Goal: Task Accomplishment & Management: Manage account settings

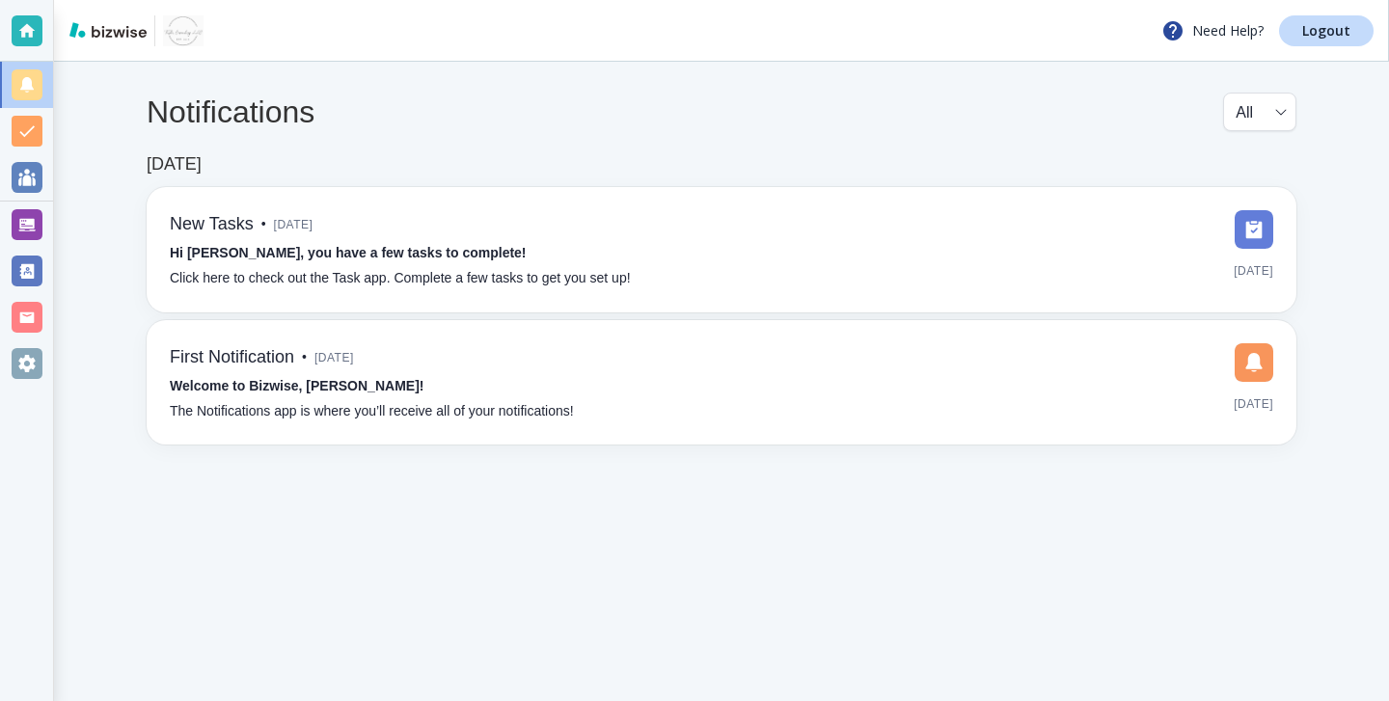
click at [37, 239] on div at bounding box center [27, 224] width 31 height 31
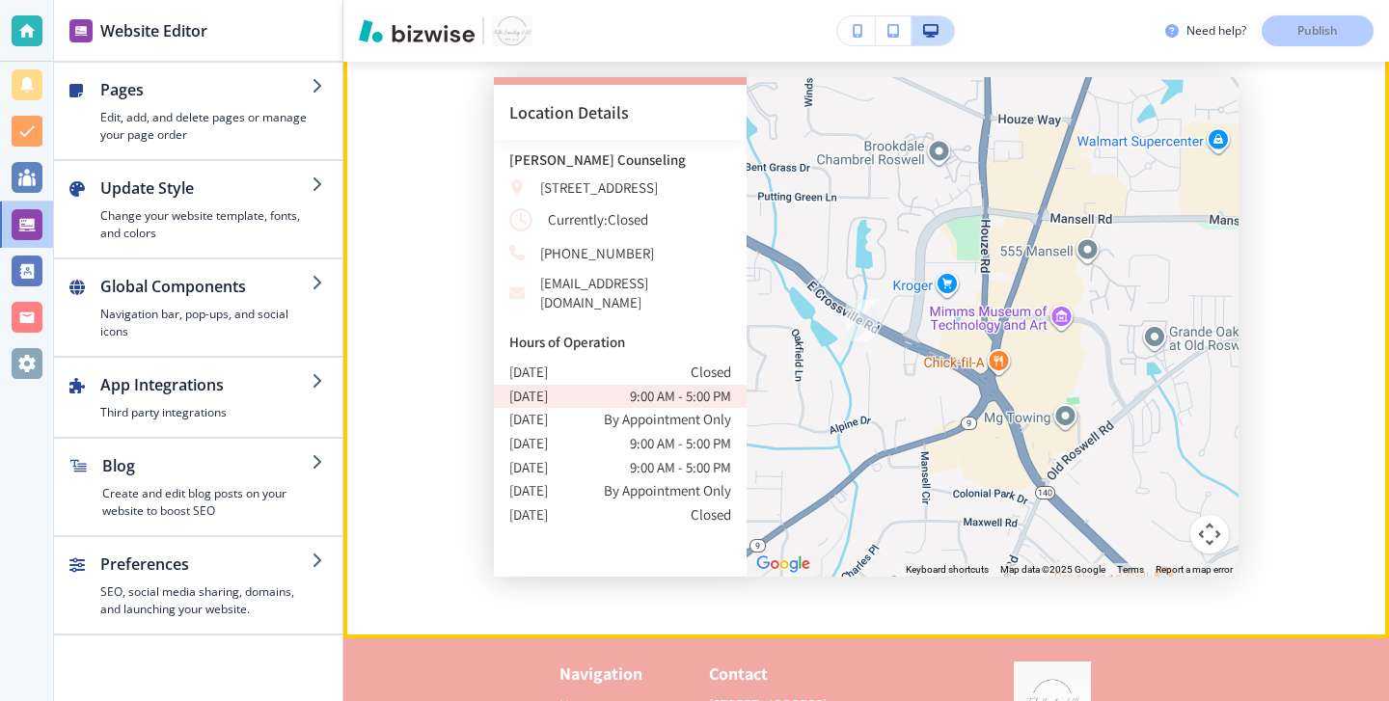
scroll to position [7170, 0]
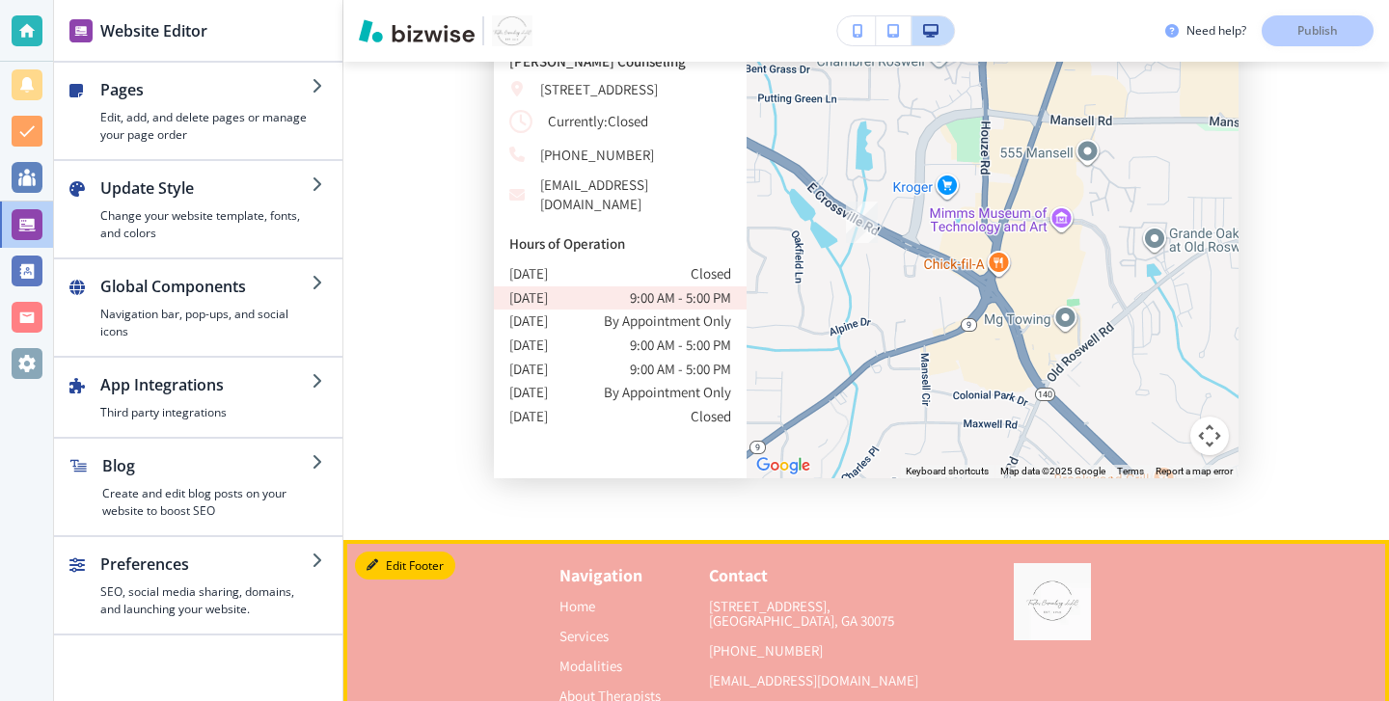
click at [405, 552] on button "Edit Footer" at bounding box center [405, 566] width 100 height 29
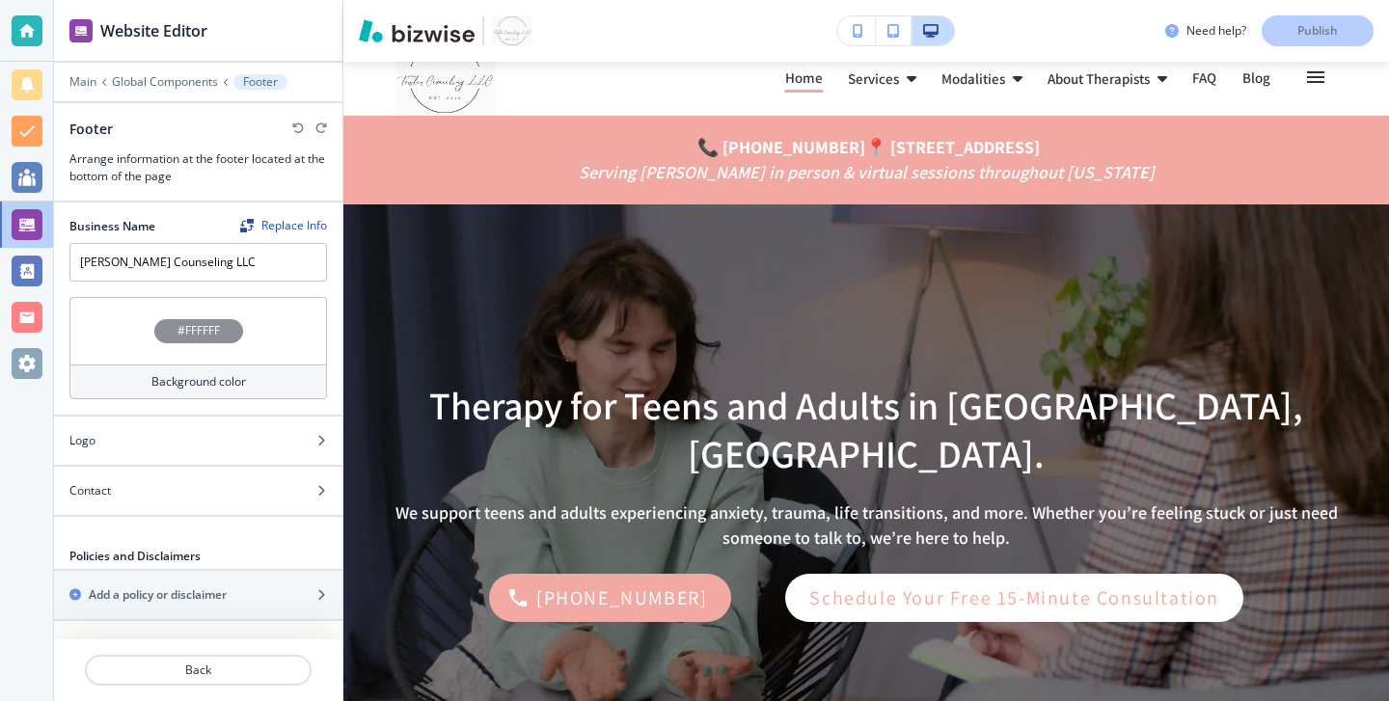
scroll to position [0, 0]
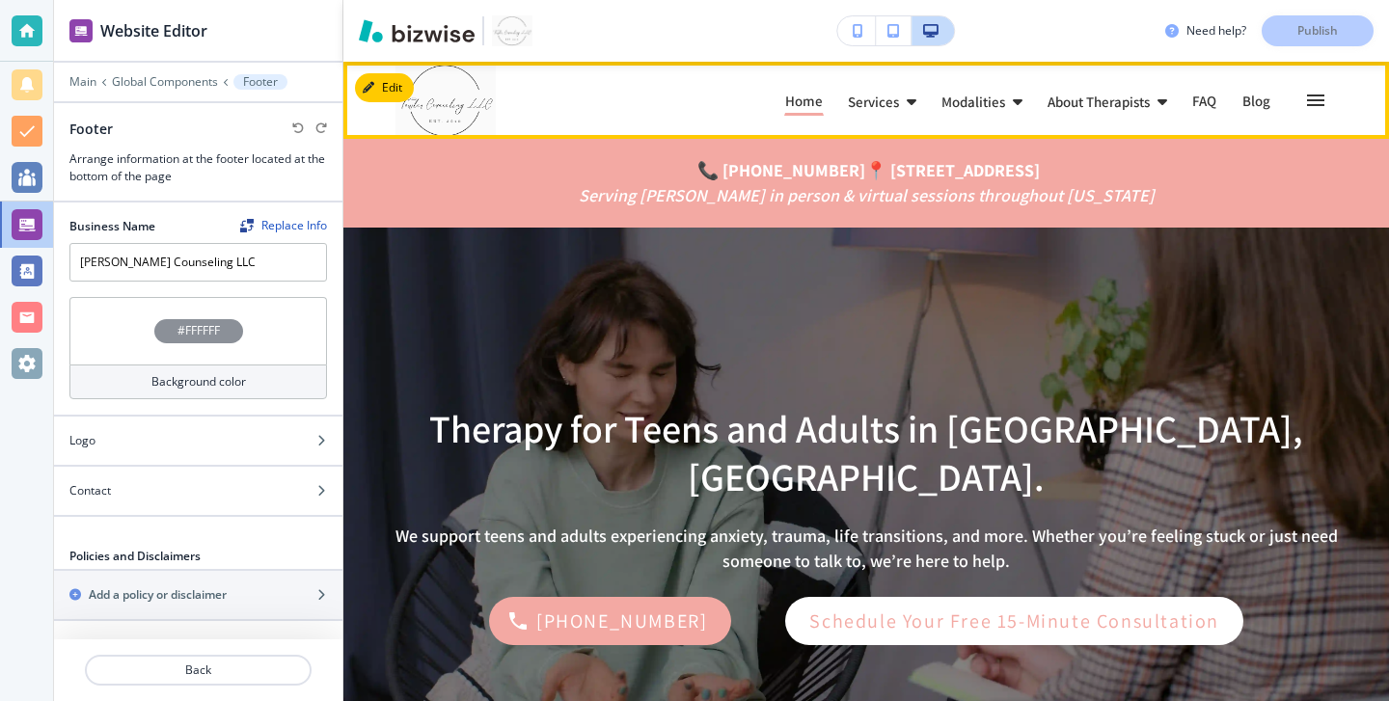
click at [1099, 101] on p "About Therapists" at bounding box center [1099, 102] width 102 height 14
click at [1158, 95] on icon at bounding box center [1162, 101] width 10 height 15
click at [1172, 100] on div "About Therapists" at bounding box center [1119, 102] width 145 height 35
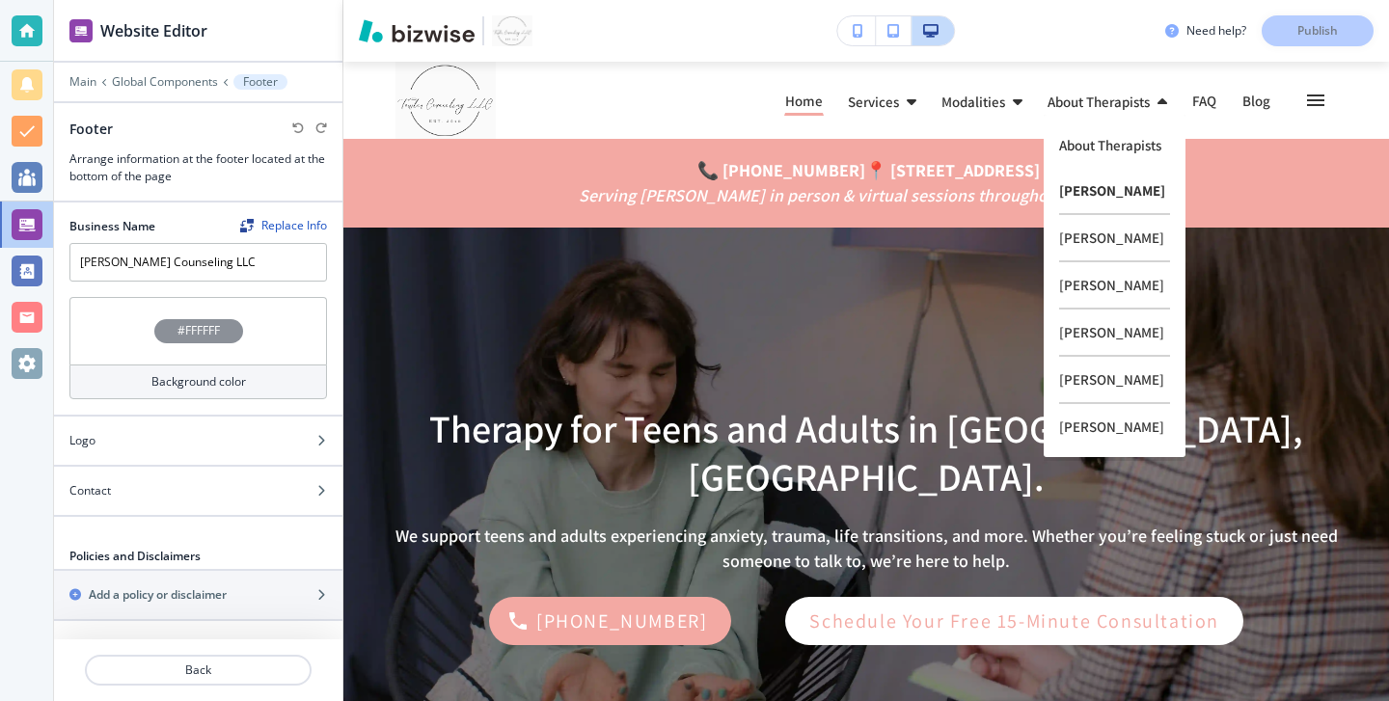
click at [1113, 204] on p "Tara Towler Cumby" at bounding box center [1114, 191] width 111 height 47
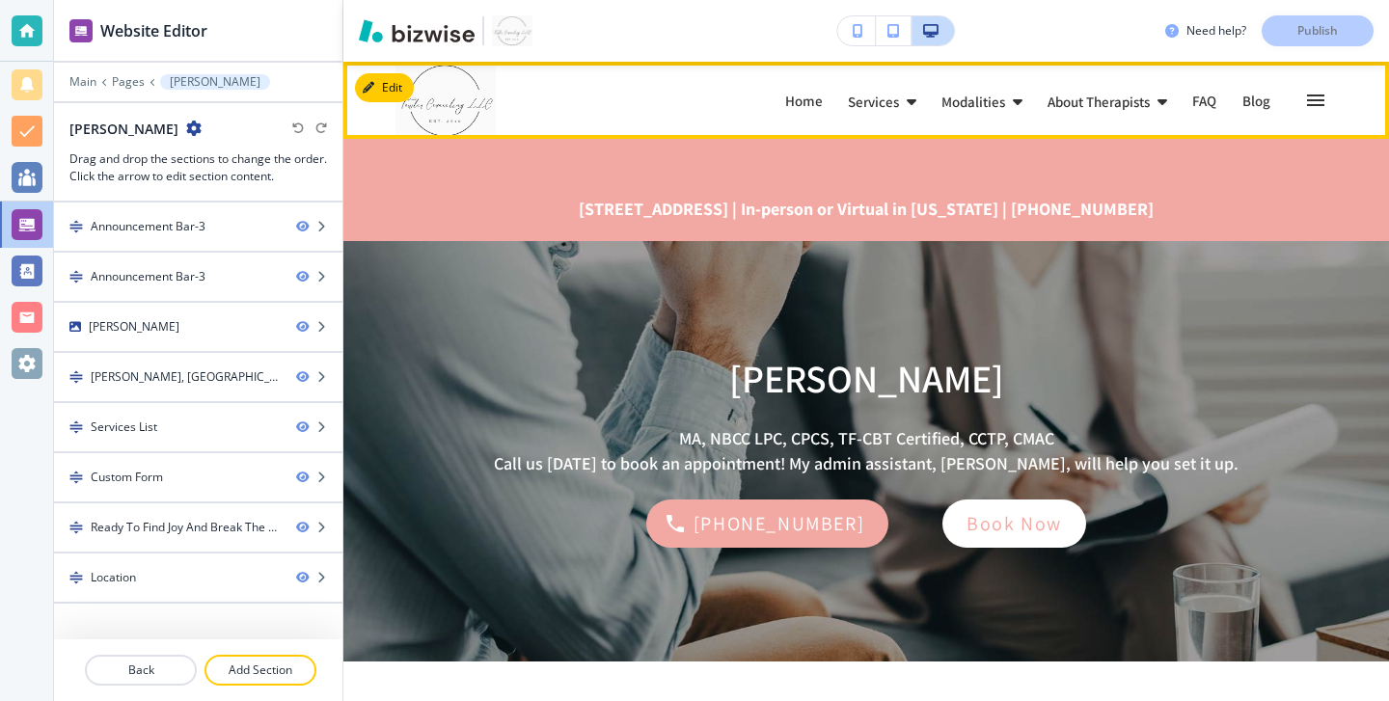
click at [802, 89] on link "Home Home" at bounding box center [804, 100] width 40 height 31
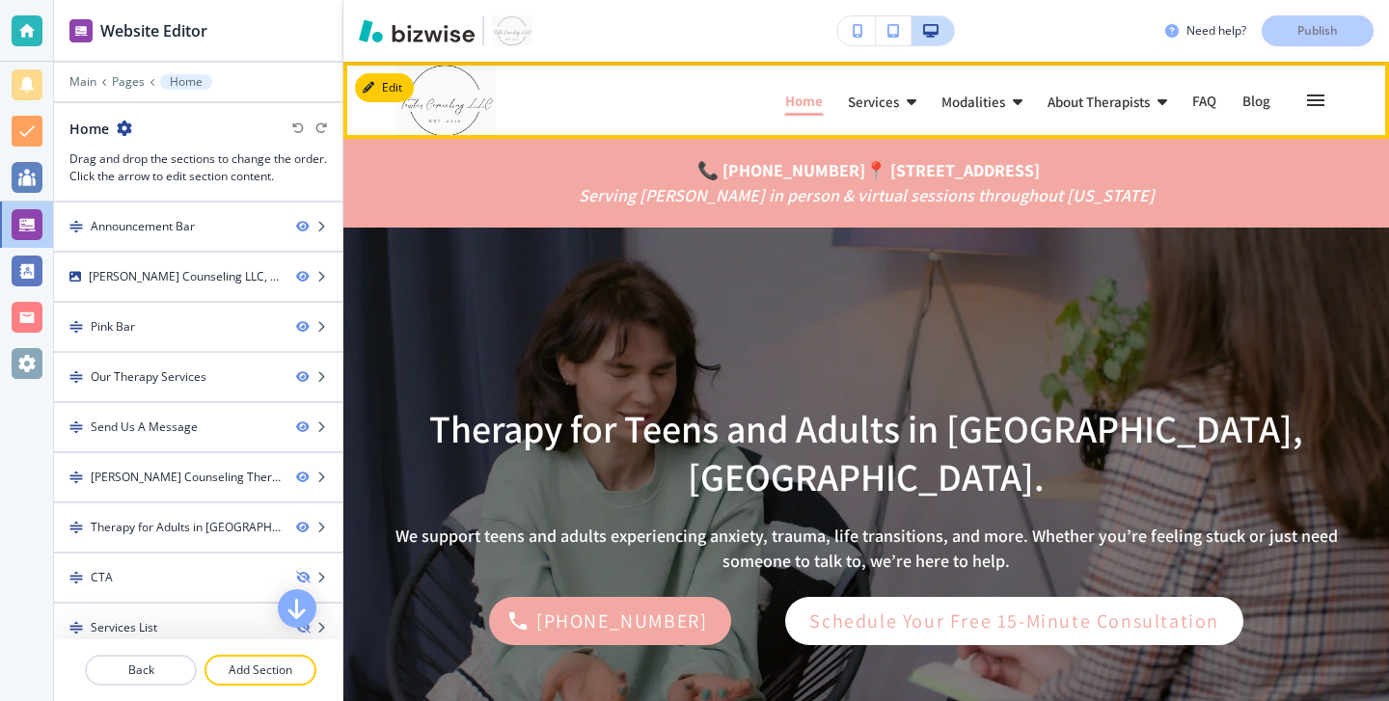
click at [802, 101] on p "Home" at bounding box center [804, 101] width 38 height 14
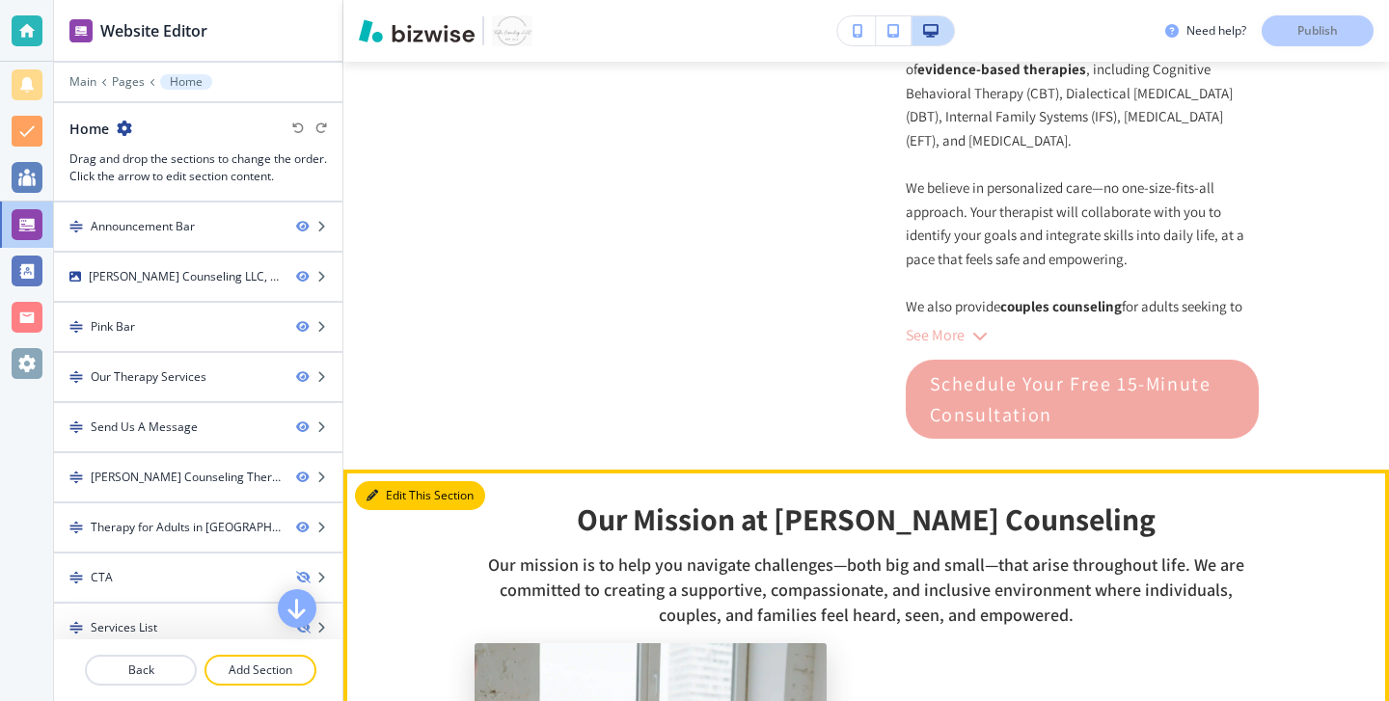
click at [394, 481] on button "Edit This Section" at bounding box center [420, 495] width 130 height 29
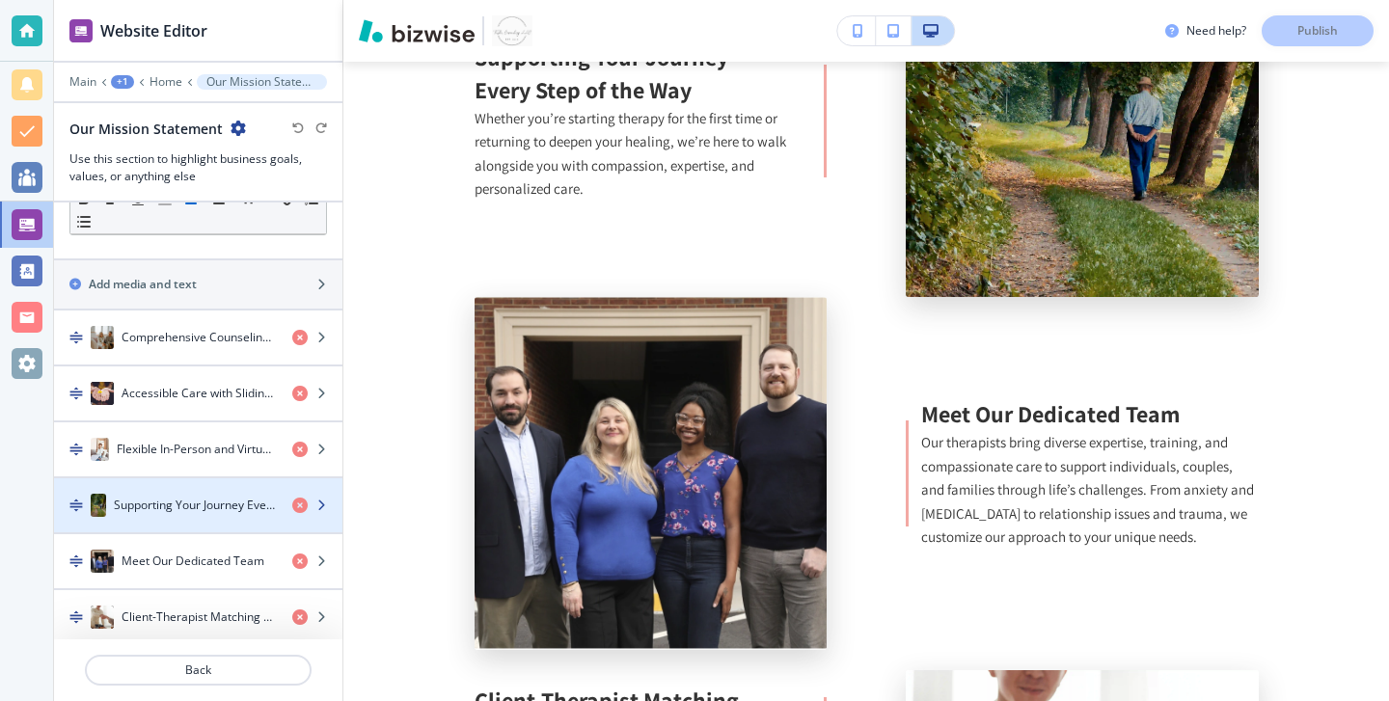
scroll to position [331, 0]
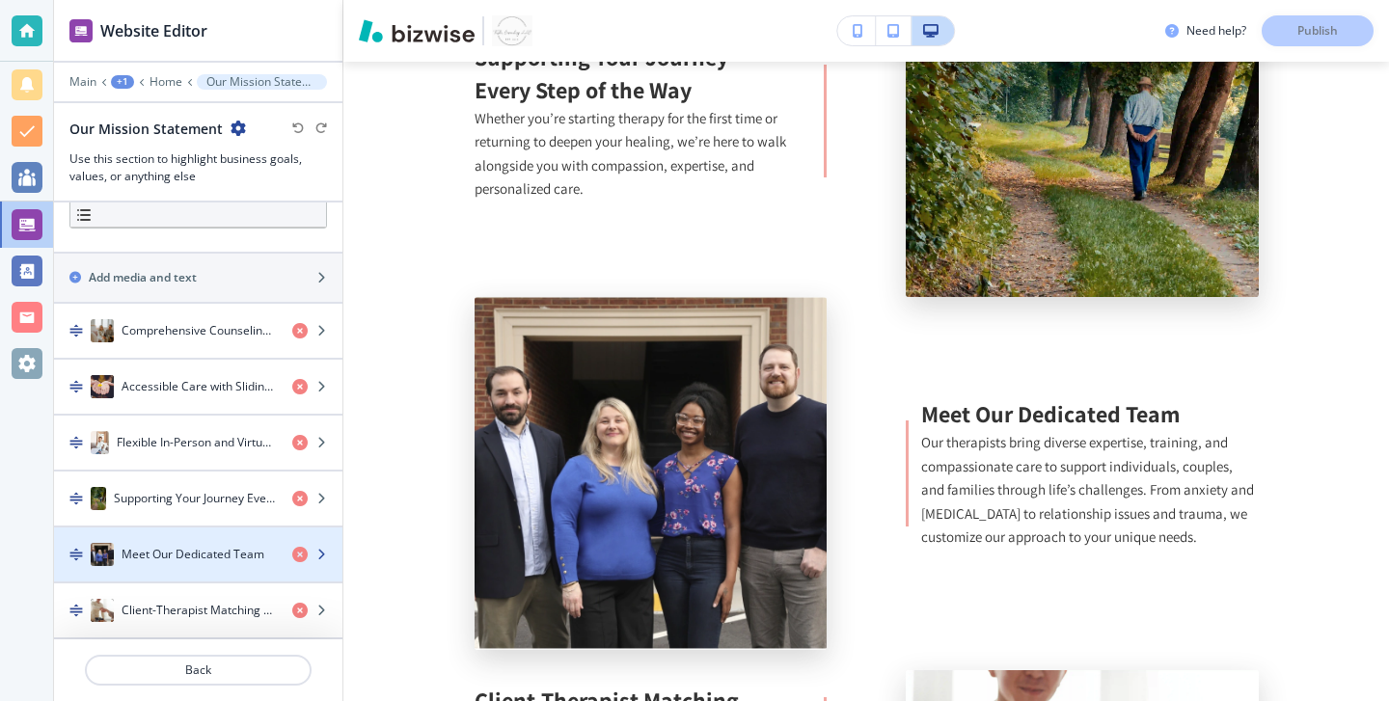
click at [153, 564] on div "Meet Our Dedicated Team" at bounding box center [165, 554] width 223 height 23
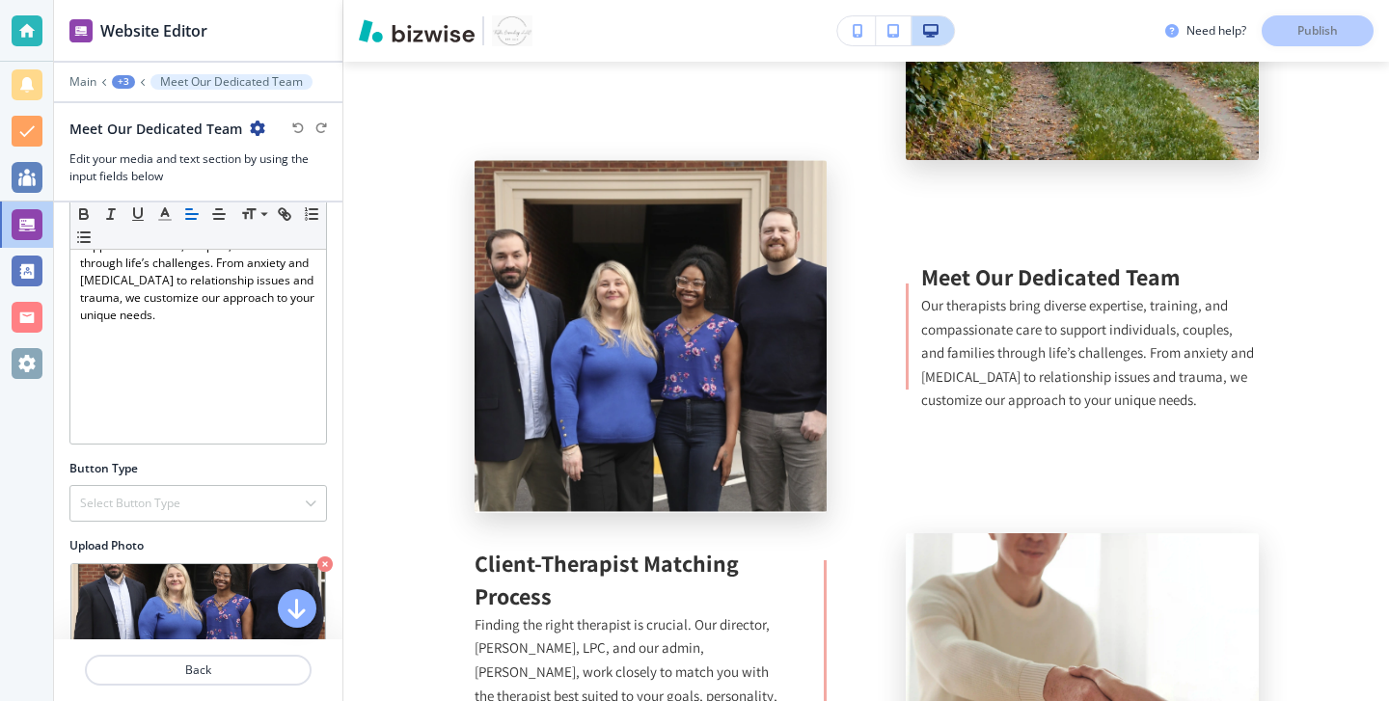
scroll to position [289, 0]
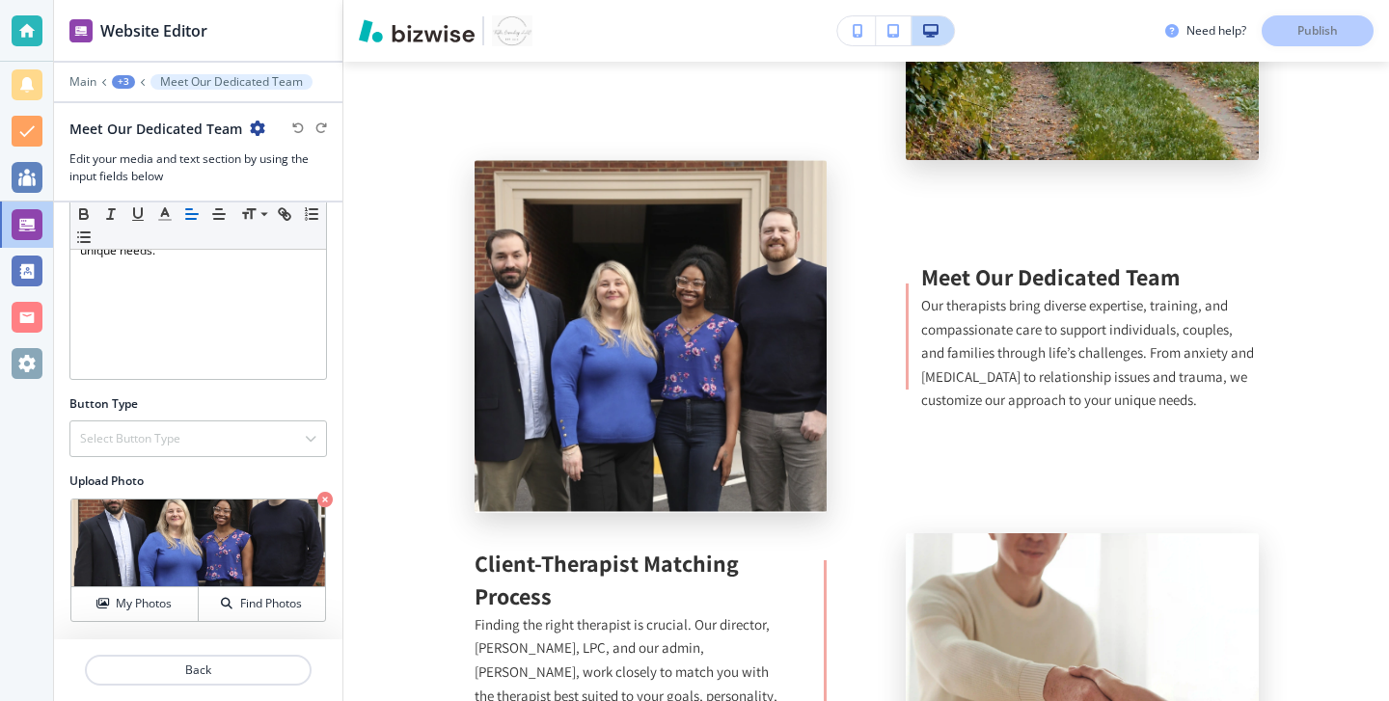
click at [208, 460] on div at bounding box center [198, 464] width 258 height 15
click at [215, 452] on div "Select Button Type" at bounding box center [198, 439] width 256 height 35
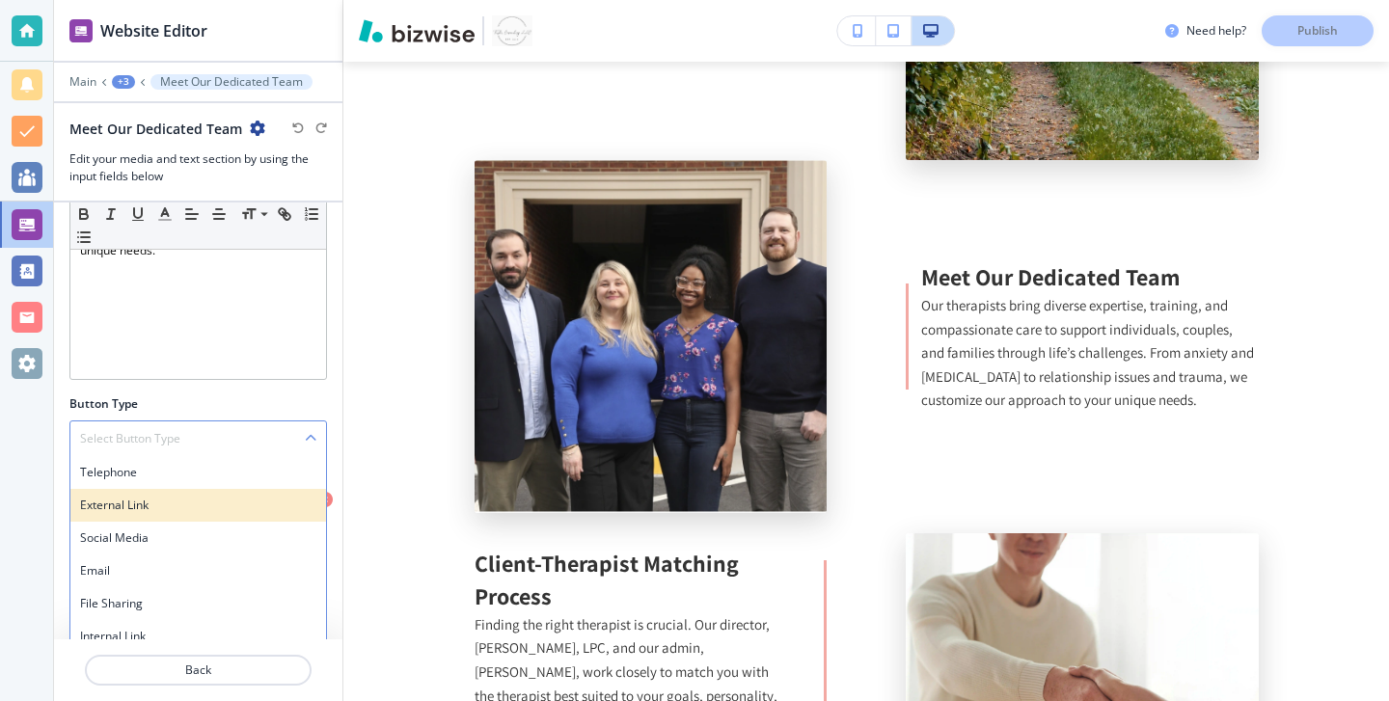
click at [185, 501] on h4 "External Link" at bounding box center [198, 505] width 236 height 17
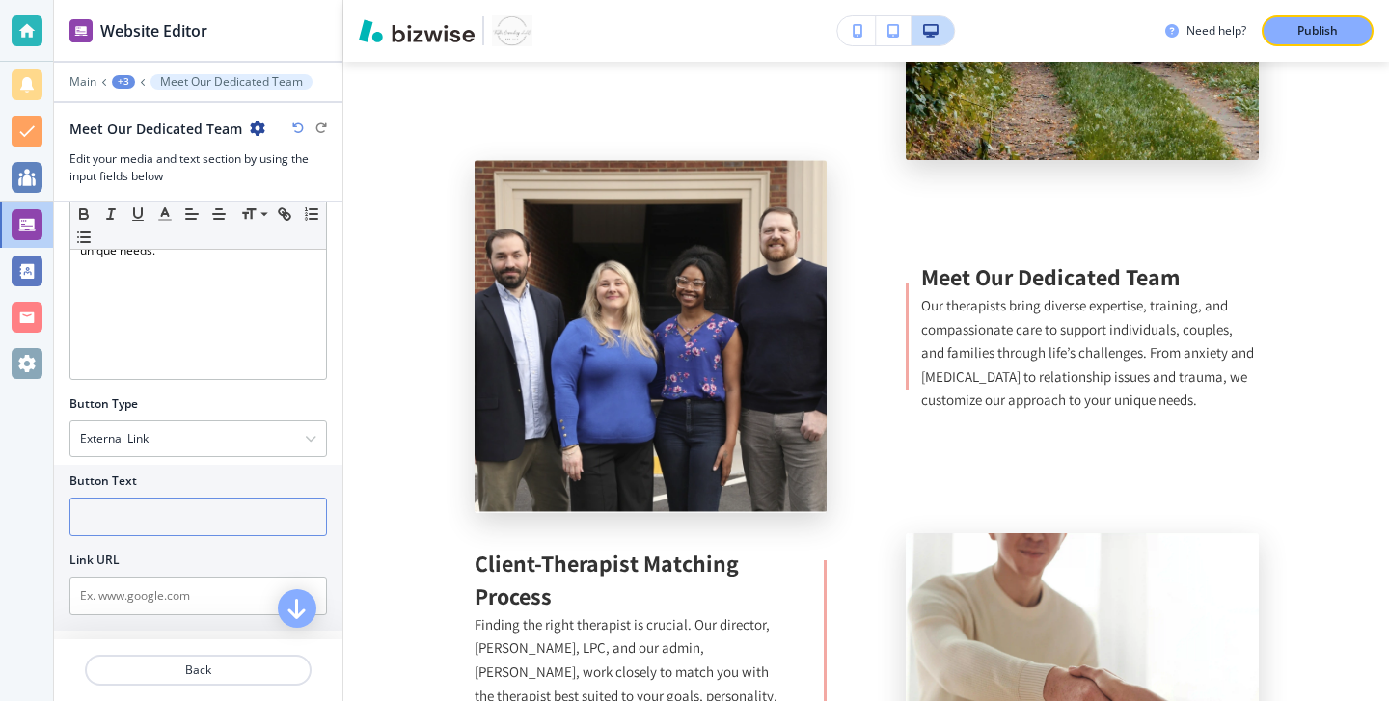
click at [177, 511] on input "text" at bounding box center [198, 517] width 258 height 39
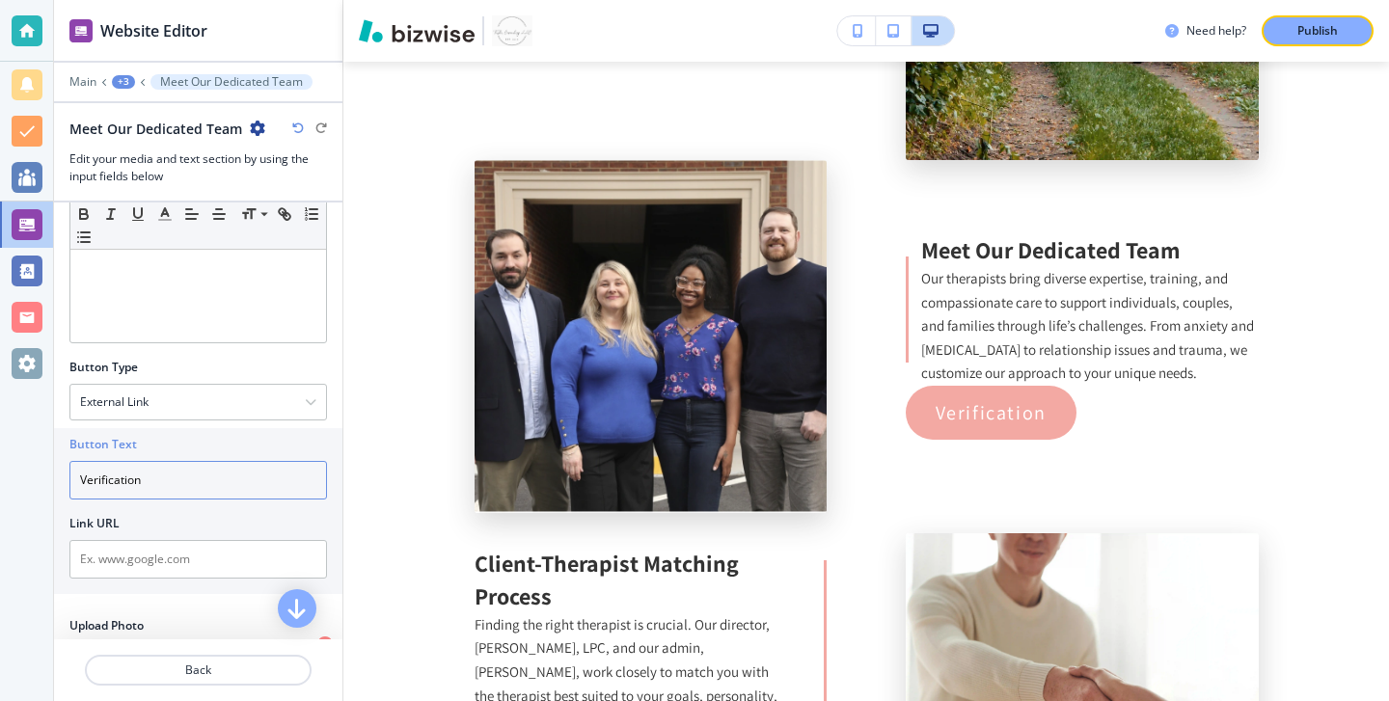
scroll to position [351, 0]
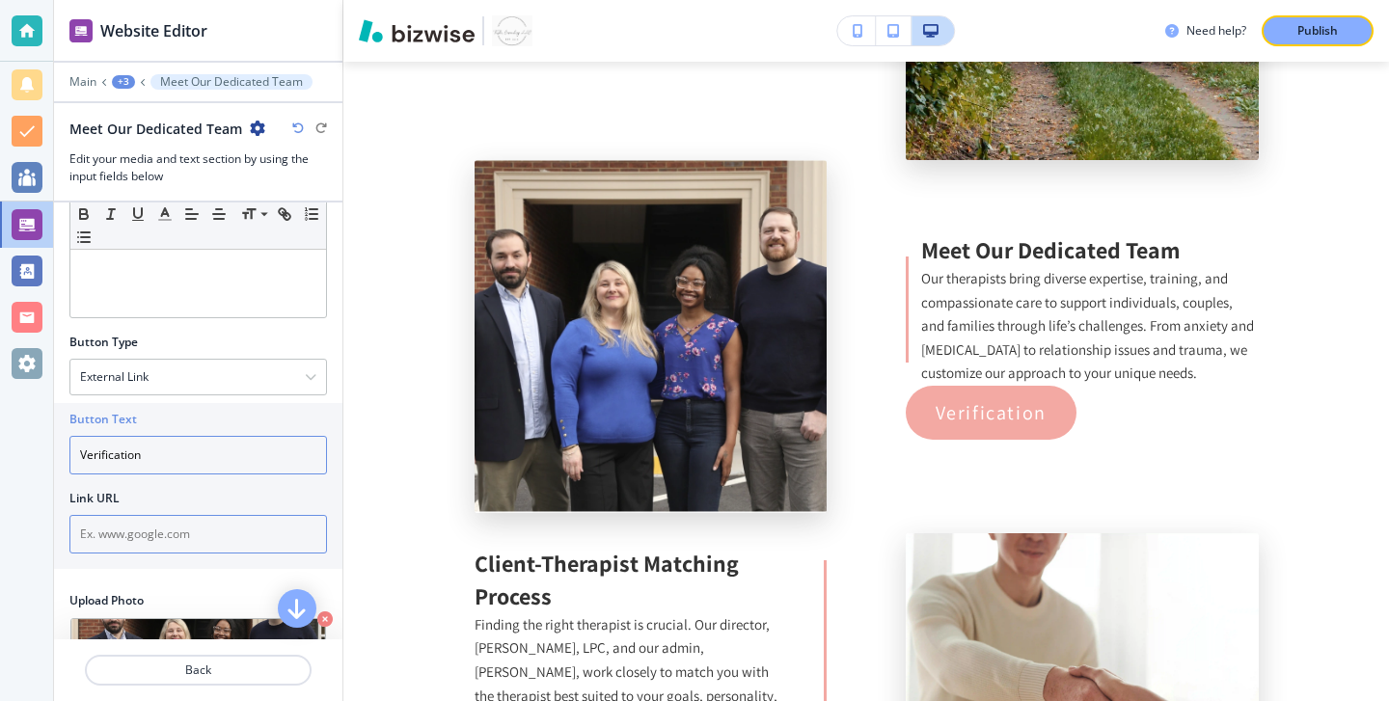
type input "Verification"
click at [208, 527] on input "text" at bounding box center [198, 534] width 258 height 39
paste input "https://www.psychologytoday.com/us/therapists/towler-counseling-roswell-ga/1130…"
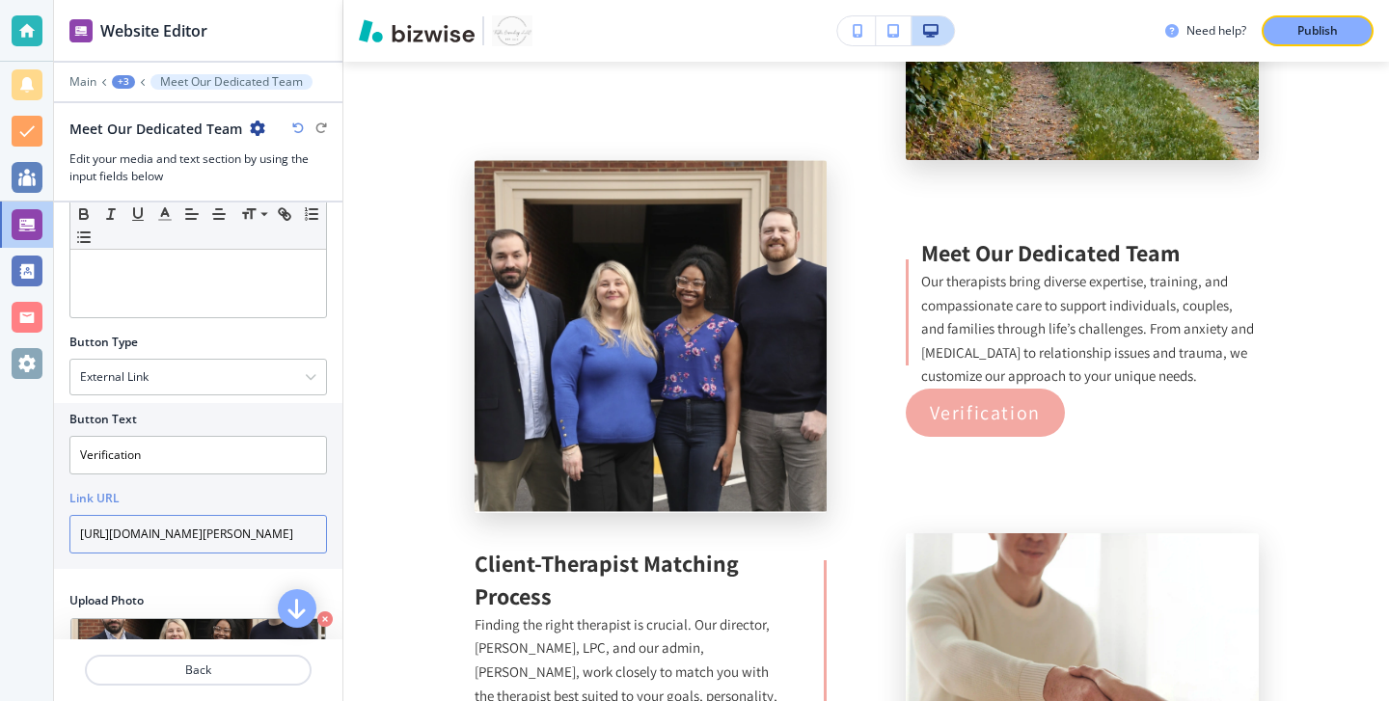
scroll to position [0, 233]
type input "https://www.psychologytoday.com/us/therapists/towler-counseling-roswell-ga/1130…"
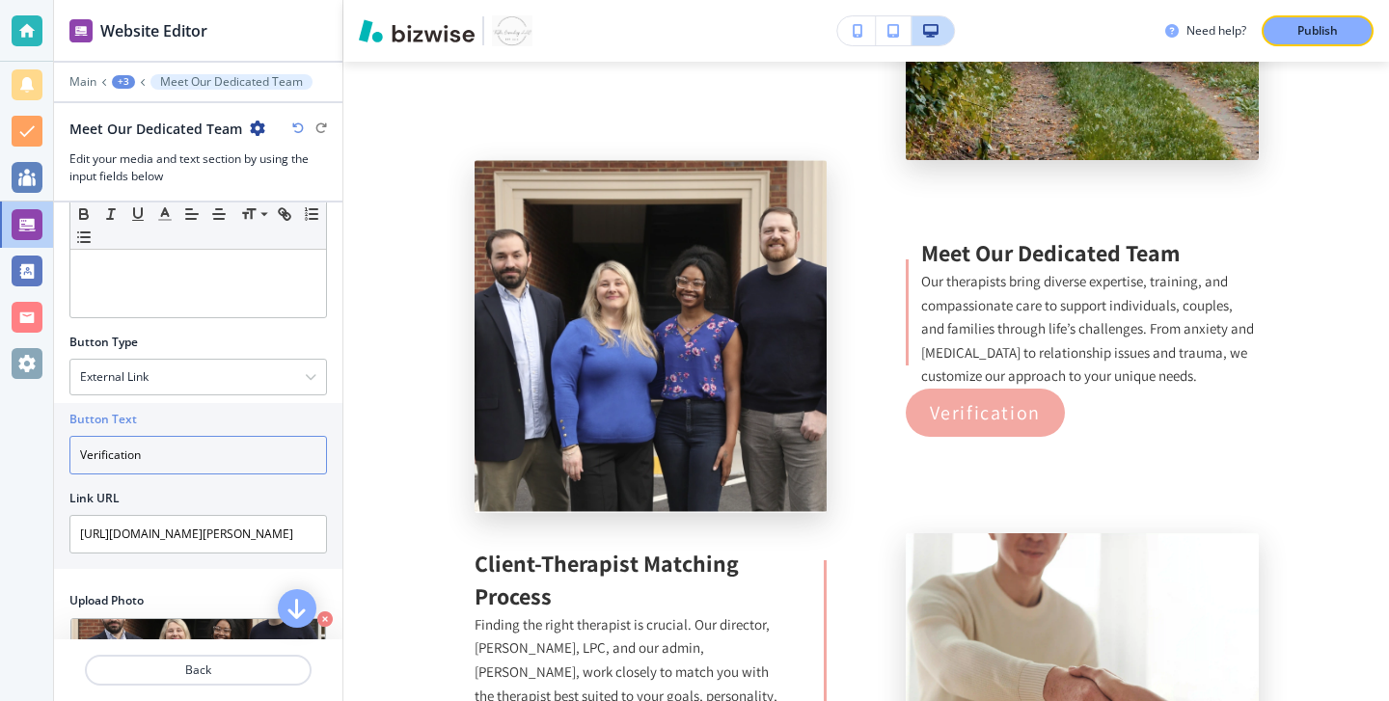
click at [82, 456] on input "Verification" at bounding box center [198, 455] width 258 height 39
click at [84, 450] on input "Proffesional Verification" at bounding box center [198, 455] width 258 height 39
click at [97, 454] on input "Proffesional Verification" at bounding box center [198, 455] width 258 height 39
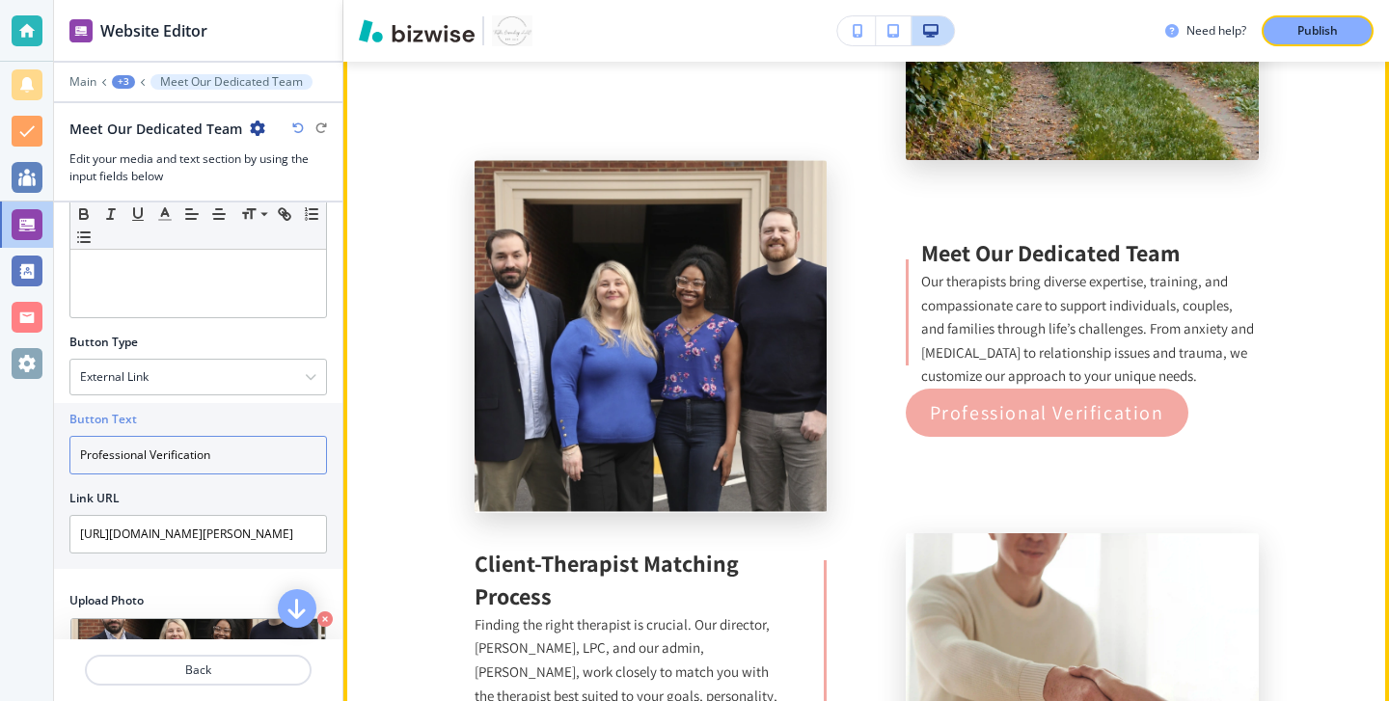
type input "Professional Verification"
click at [1144, 369] on div "Meet Our Dedicated Team Our therapists bring diverse expertise, training, and c…" at bounding box center [1082, 336] width 353 height 353
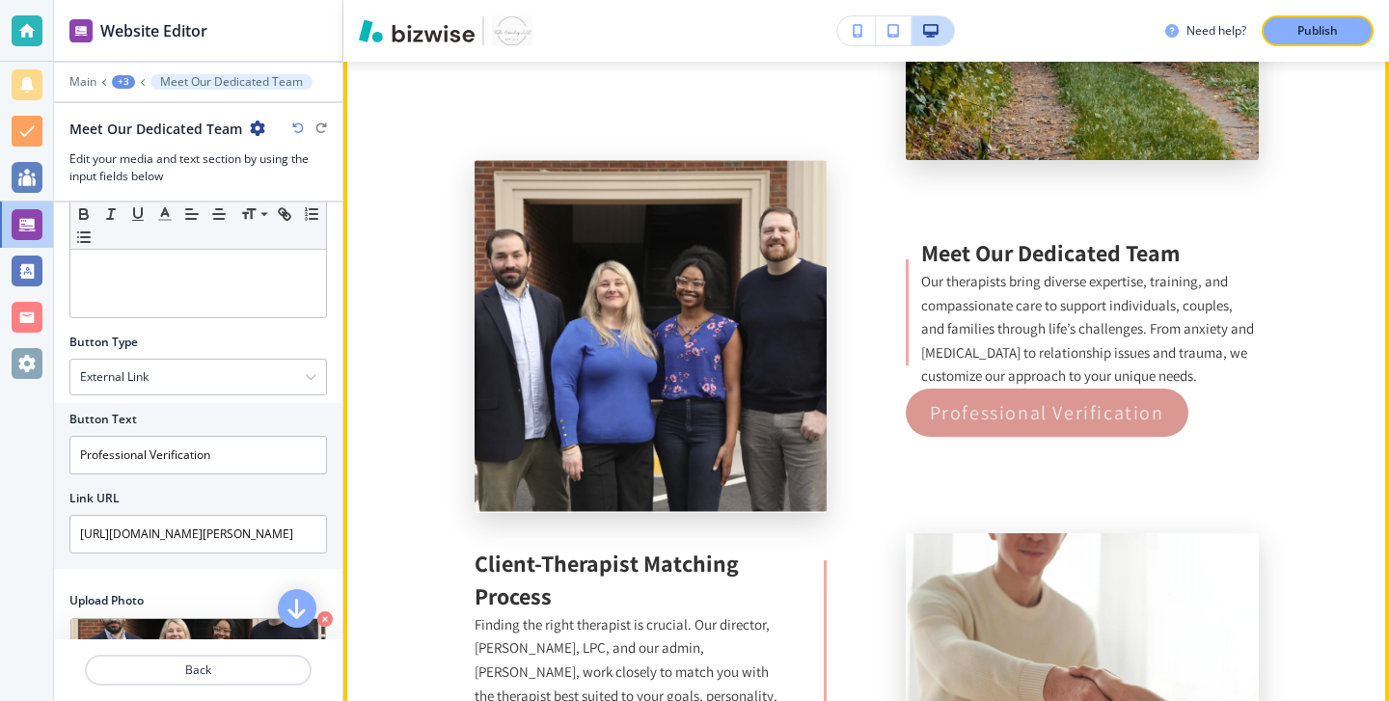
click at [1104, 397] on p "Professional Verification" at bounding box center [1047, 412] width 234 height 31
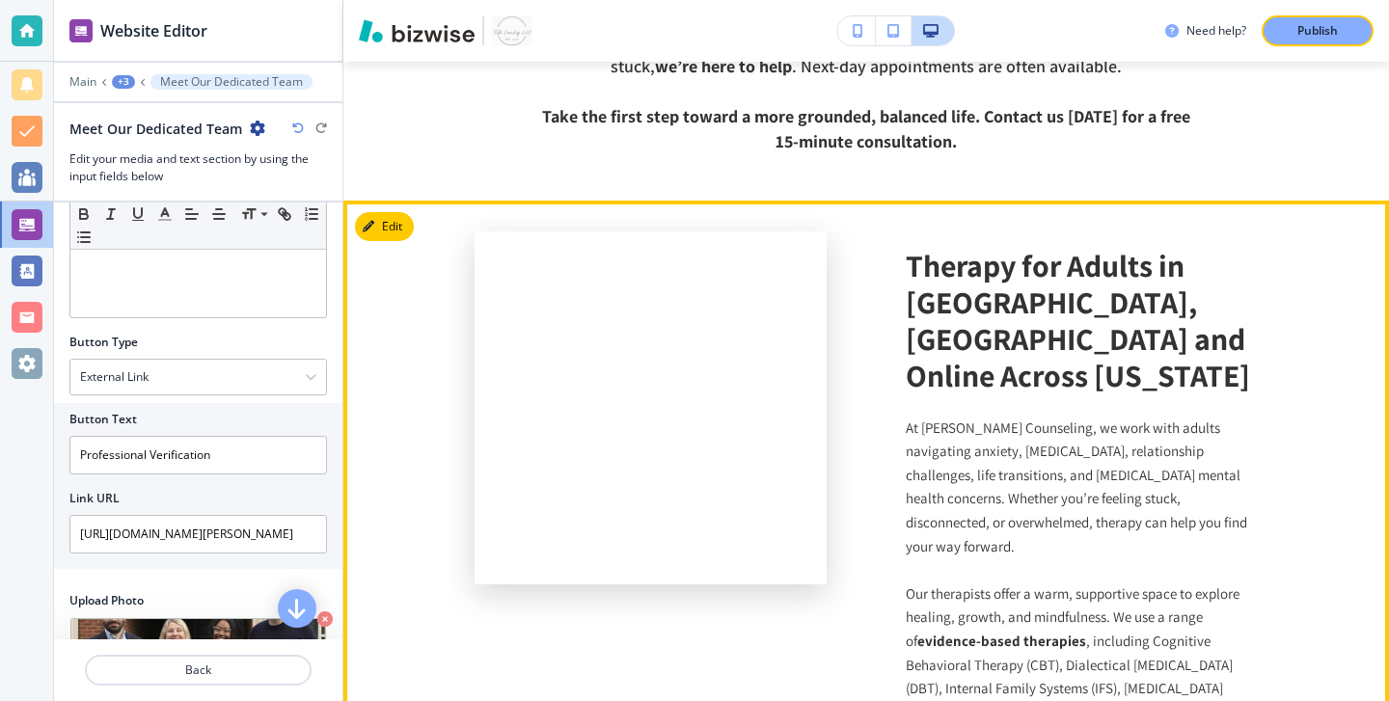
scroll to position [2846, 0]
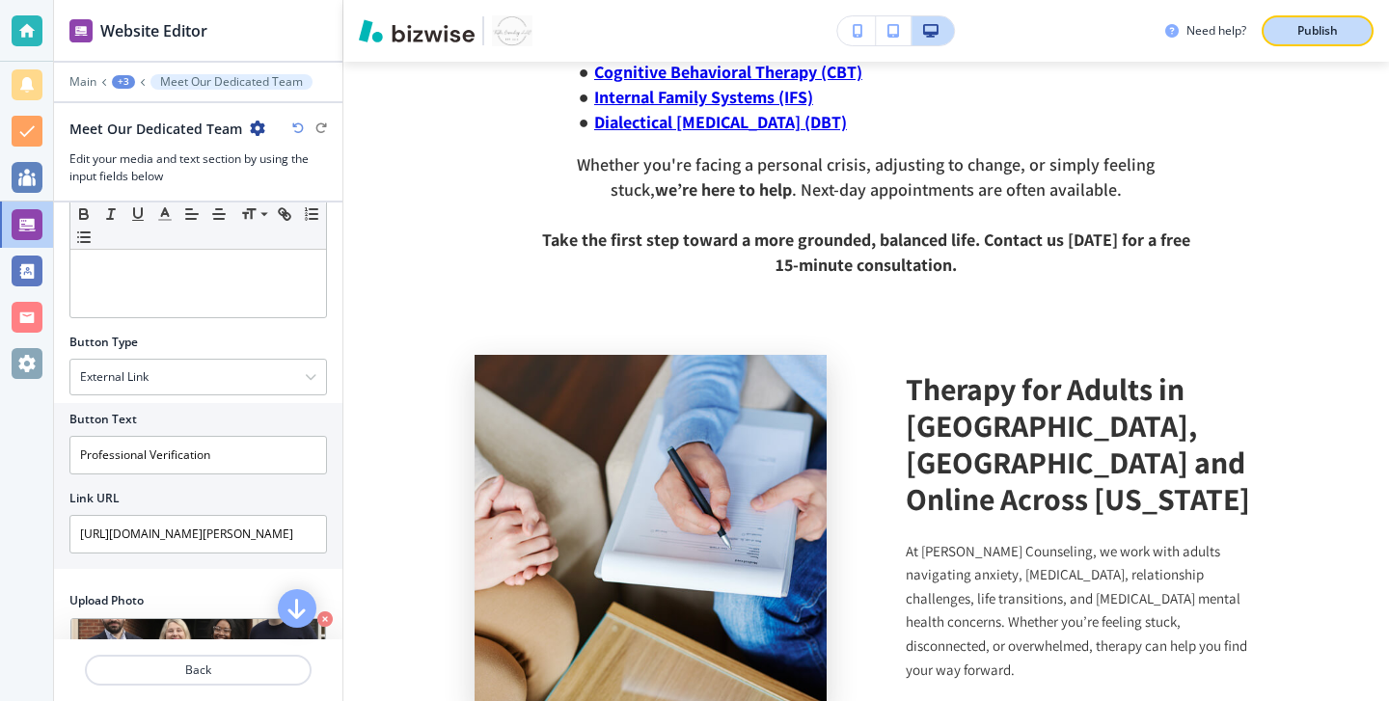
click at [1346, 31] on div "Publish" at bounding box center [1318, 30] width 62 height 17
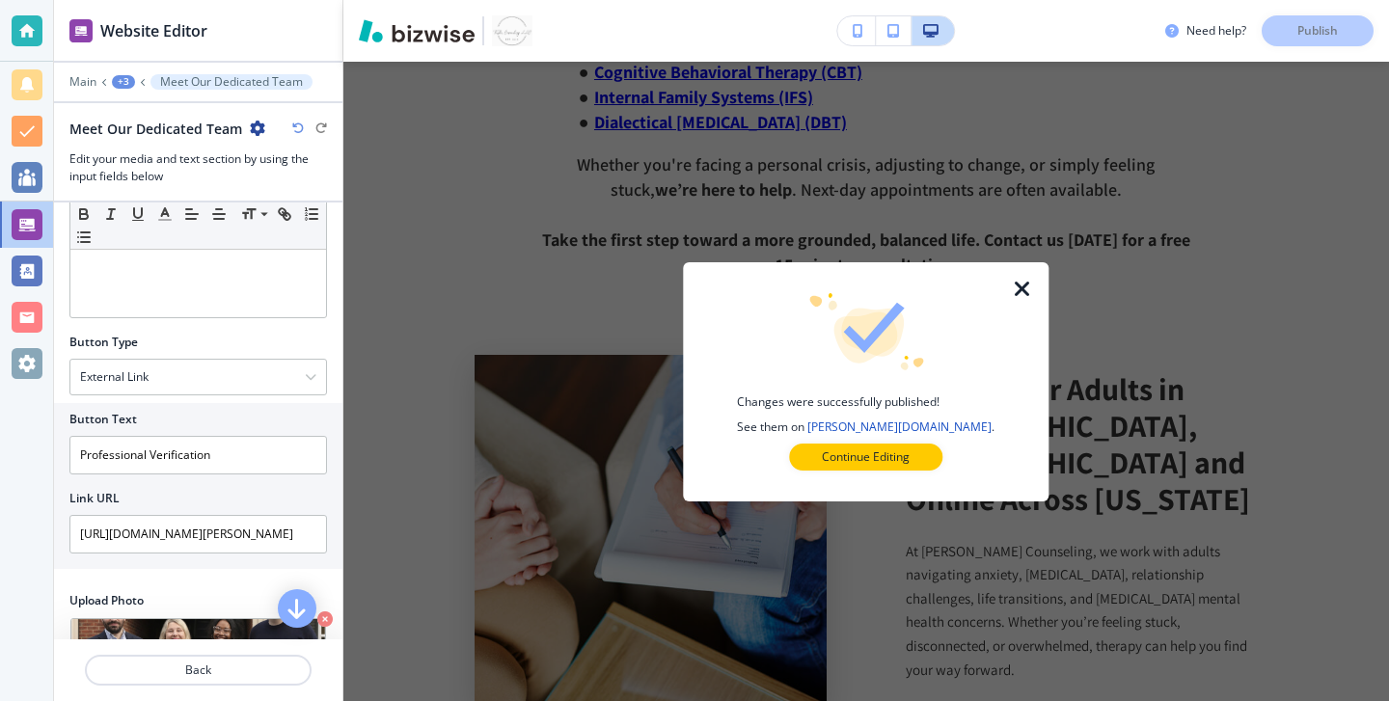
click at [38, 16] on div at bounding box center [27, 30] width 31 height 31
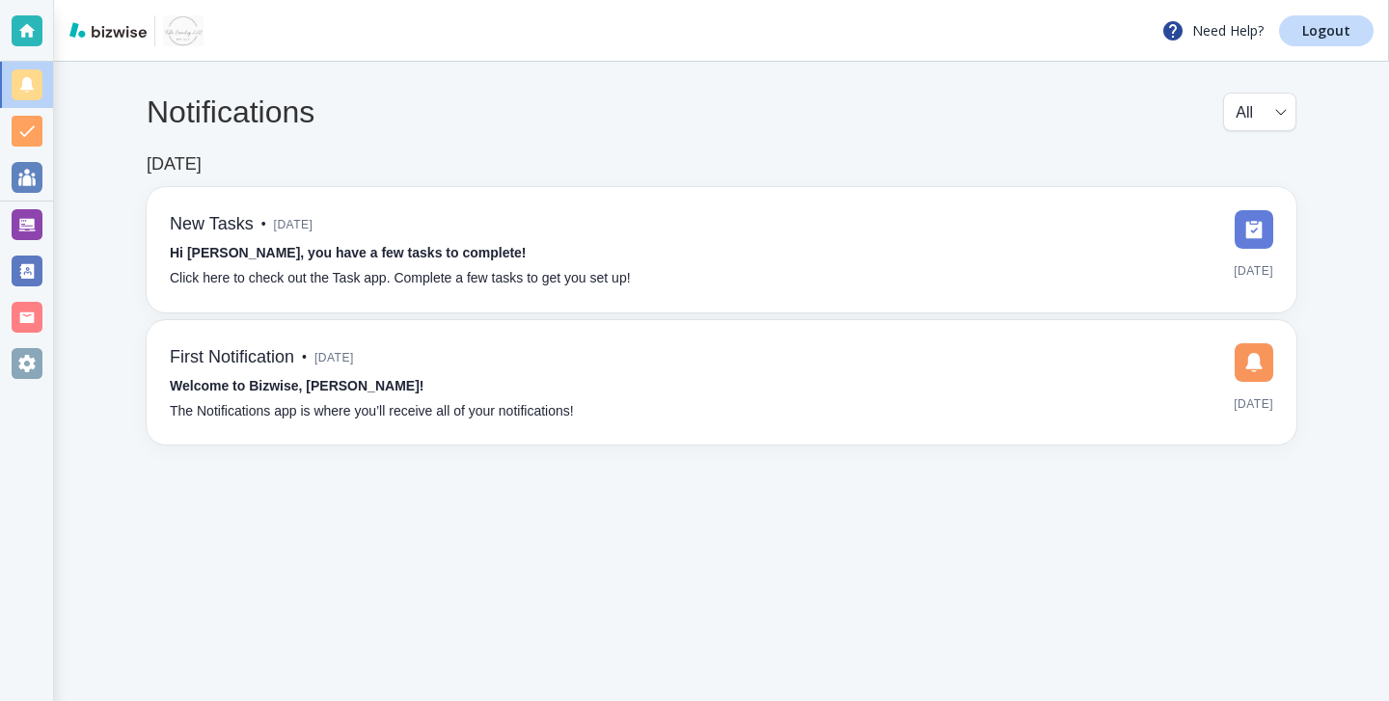
click at [1371, 47] on div "Need Help? Logout" at bounding box center [721, 31] width 1335 height 62
click at [1369, 44] on div "Need Help? Logout" at bounding box center [1267, 30] width 212 height 31
click at [1357, 39] on link "Logout" at bounding box center [1326, 30] width 95 height 31
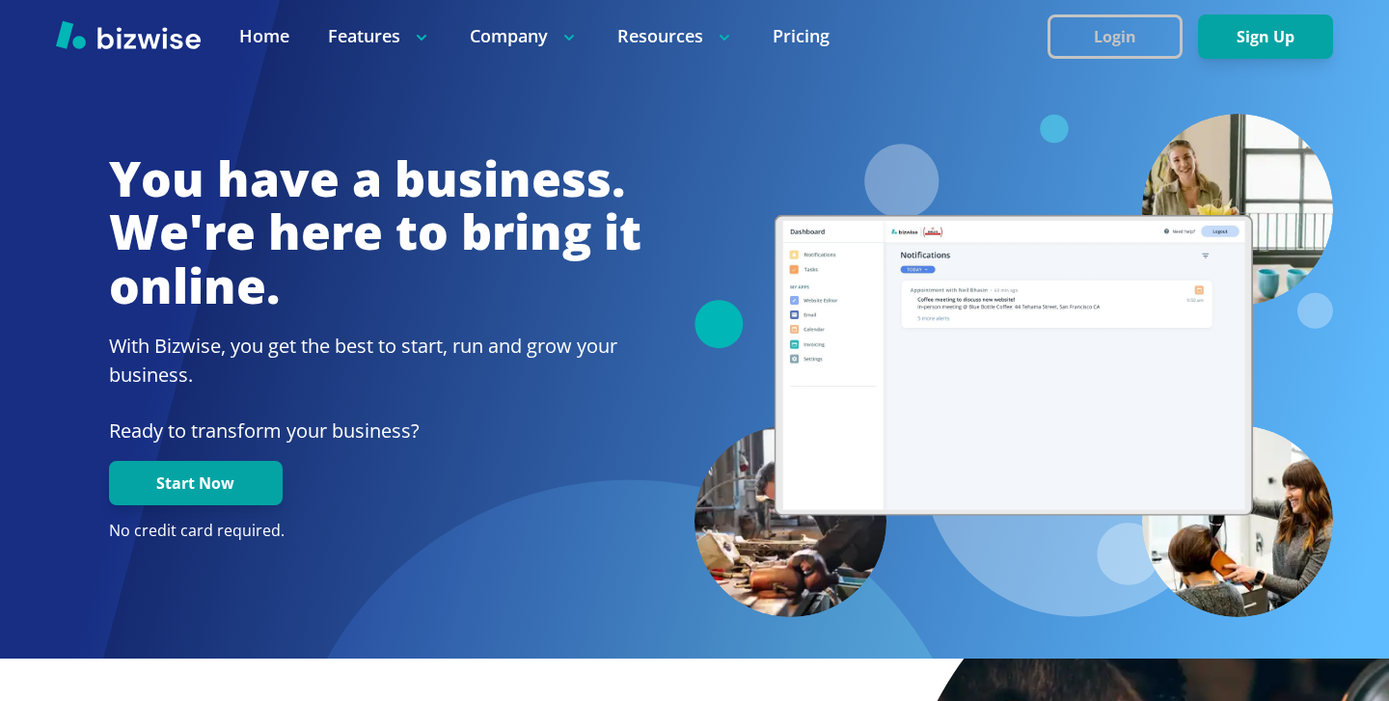
click at [1112, 32] on button "Login" at bounding box center [1115, 36] width 135 height 44
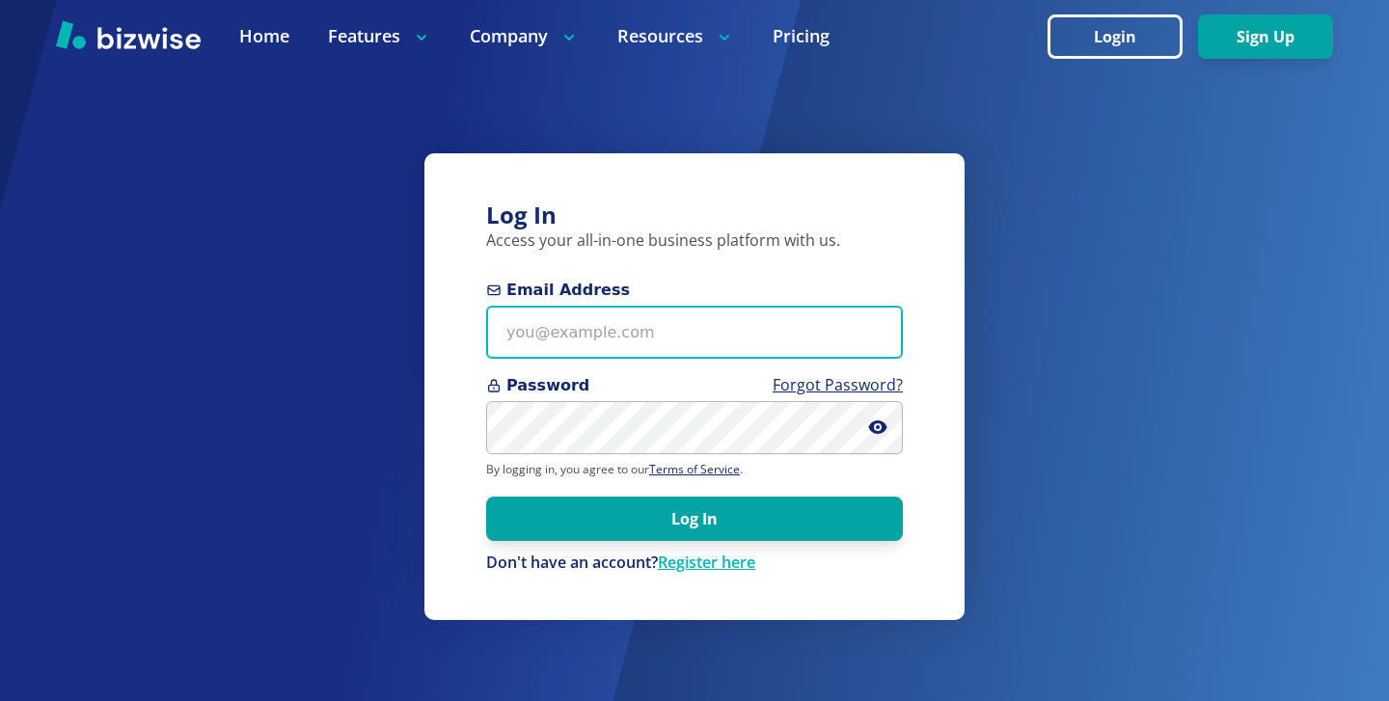
click at [687, 317] on input "Email Address" at bounding box center [694, 332] width 417 height 53
paste input "[PERSON_NAME][EMAIL_ADDRESS][DOMAIN_NAME]"
type input "[PERSON_NAME][EMAIL_ADDRESS][DOMAIN_NAME]"
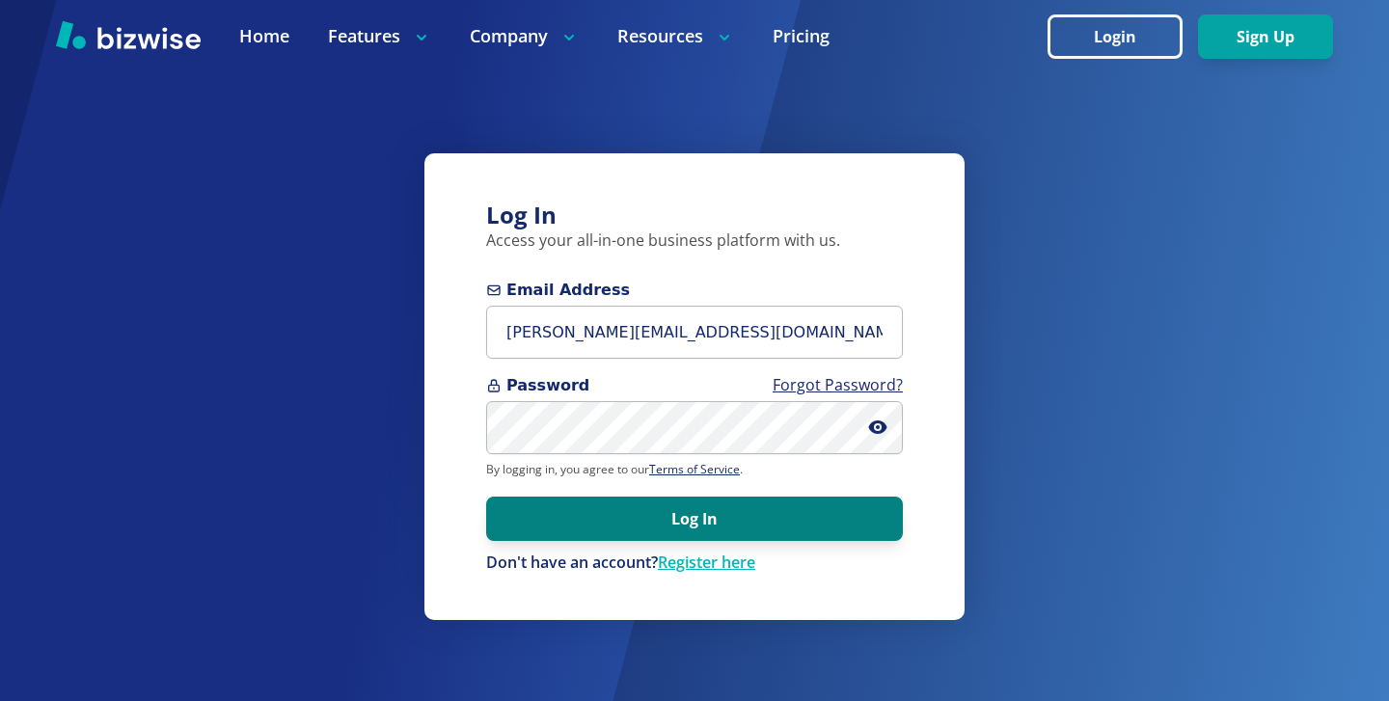
click at [693, 518] on button "Log In" at bounding box center [694, 519] width 417 height 44
